Goal: Find specific page/section: Find specific page/section

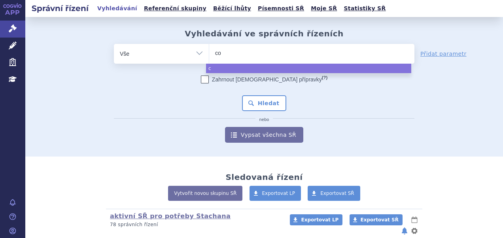
type input "col"
type input "coli"
select select "coli"
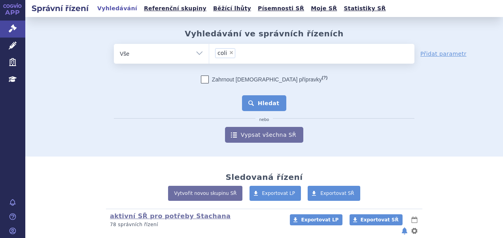
click at [248, 102] on button "Hledat" at bounding box center [264, 103] width 45 height 16
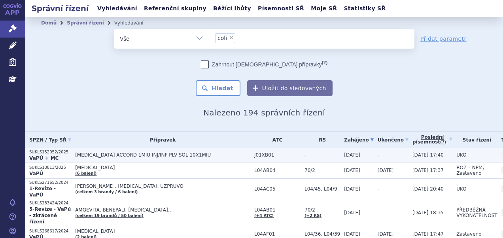
click at [201, 151] on td "[MEDICAL_DATA] ACCORD 1MIU INJ/INF PLV SOL 10X1MIU" at bounding box center [160, 155] width 179 height 15
